Goal: Task Accomplishment & Management: Manage account settings

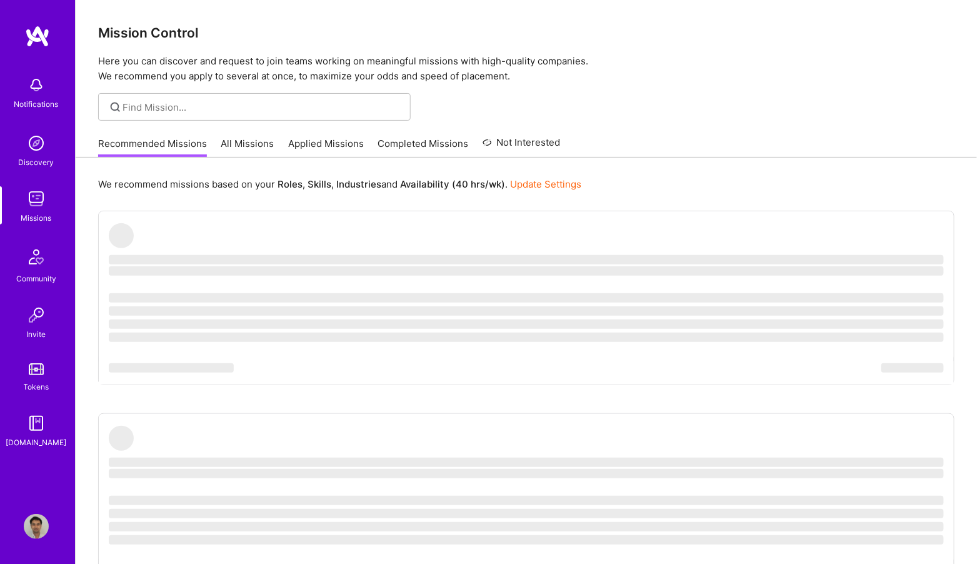
click at [48, 86] on img at bounding box center [36, 85] width 25 height 25
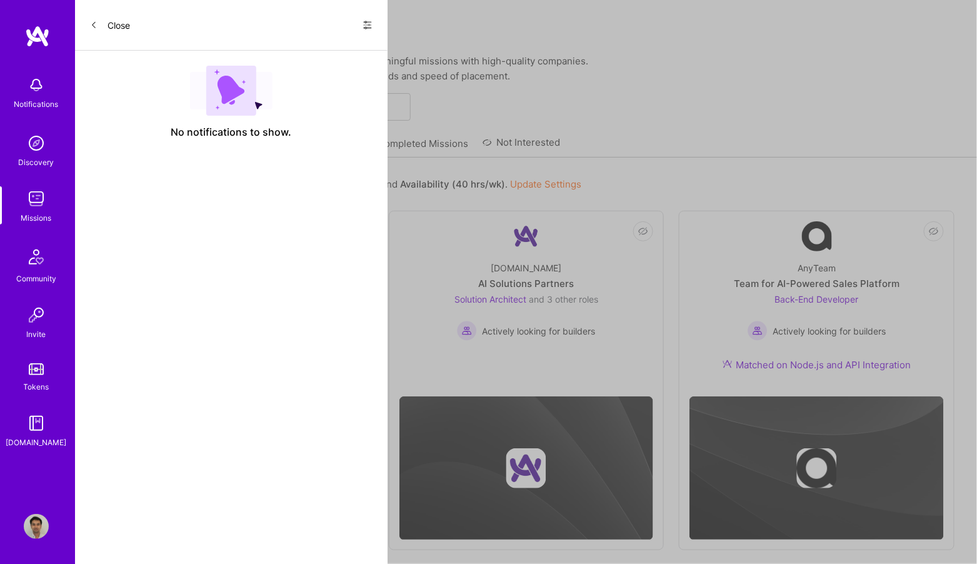
click at [359, 32] on div "Show all notifications Show unread notifications only" at bounding box center [363, 25] width 20 height 20
click at [359, 23] on div "Show all notifications Show unread notifications only" at bounding box center [363, 25] width 20 height 20
click at [371, 21] on icon at bounding box center [368, 25] width 8 height 8
click at [316, 54] on span "Show all notifications" at bounding box center [279, 51] width 87 height 13
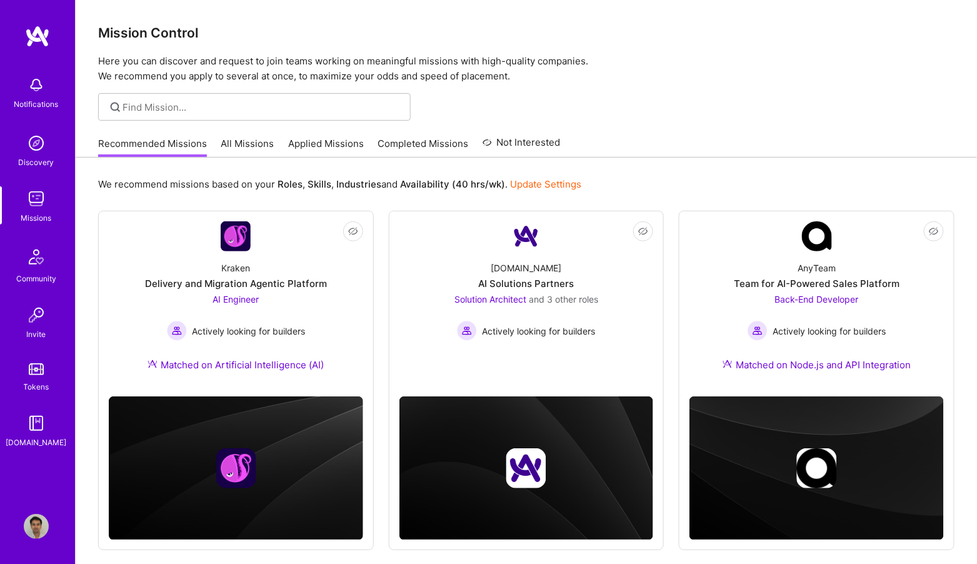
click at [358, 144] on link "Applied Missions" at bounding box center [326, 147] width 76 height 21
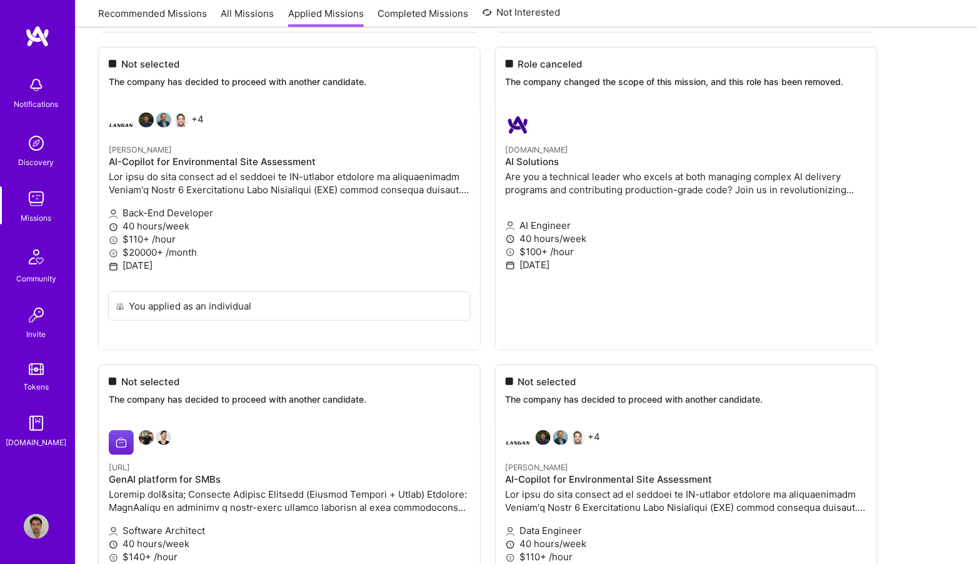
scroll to position [1673, 0]
